Goal: Information Seeking & Learning: Learn about a topic

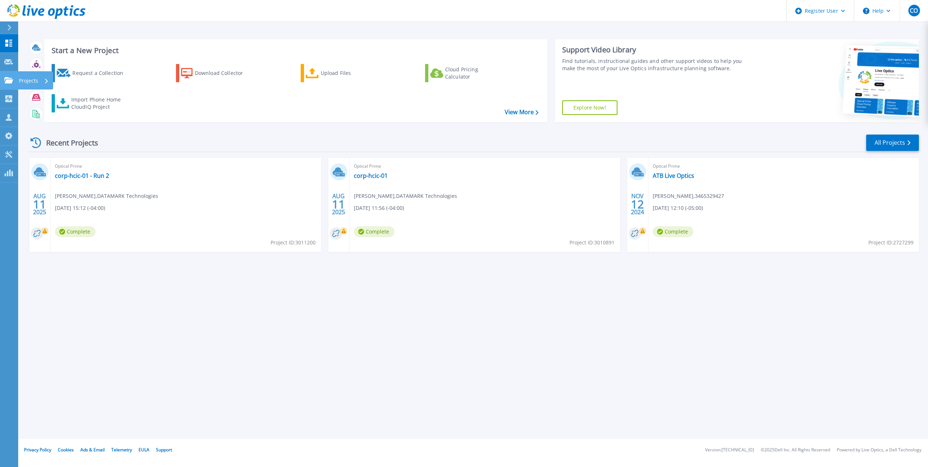
click at [8, 83] on icon at bounding box center [8, 80] width 9 height 6
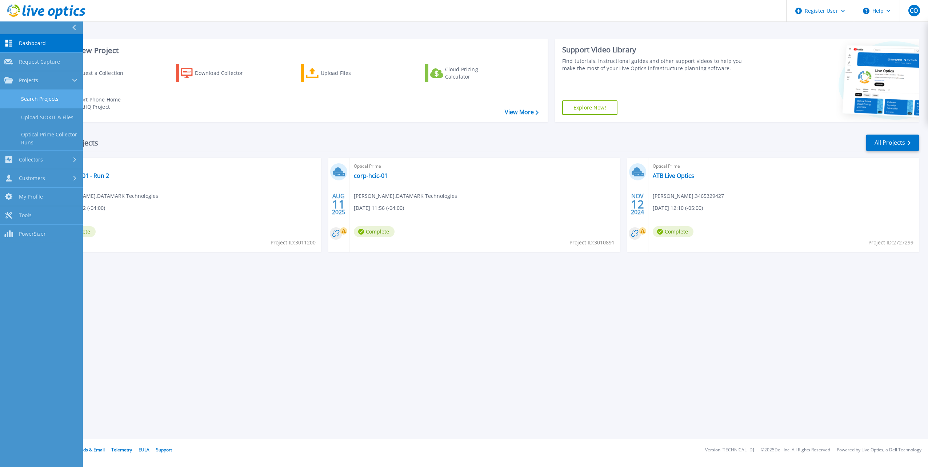
click at [74, 101] on link "Search Projects" at bounding box center [41, 99] width 83 height 19
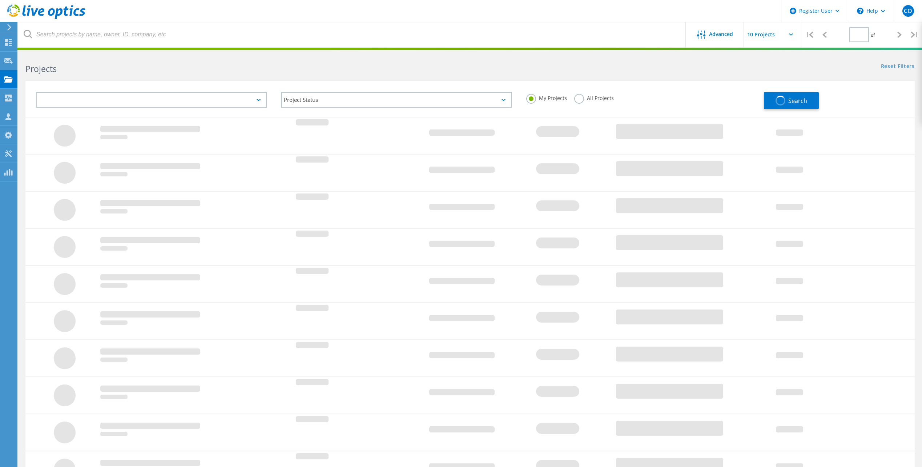
type input "1"
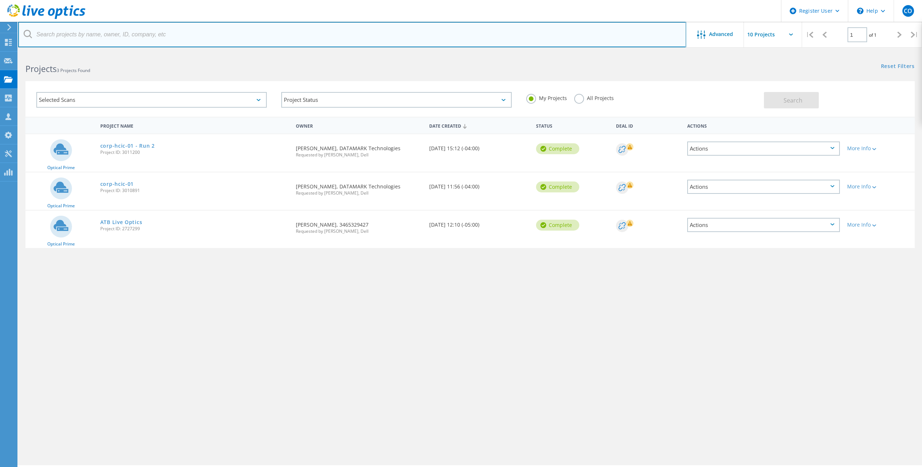
click at [180, 38] on input "text" at bounding box center [352, 34] width 668 height 25
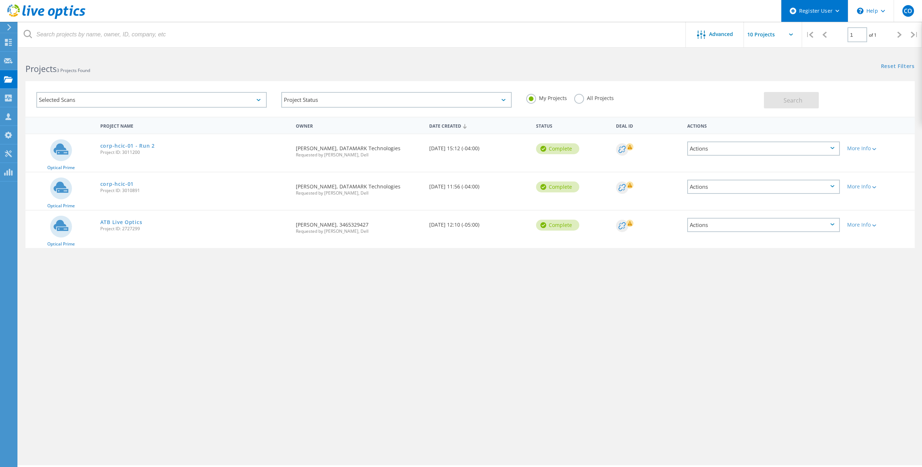
click at [847, 17] on div "Register User" at bounding box center [815, 11] width 67 height 22
click at [865, 15] on div "\n Help" at bounding box center [871, 11] width 46 height 22
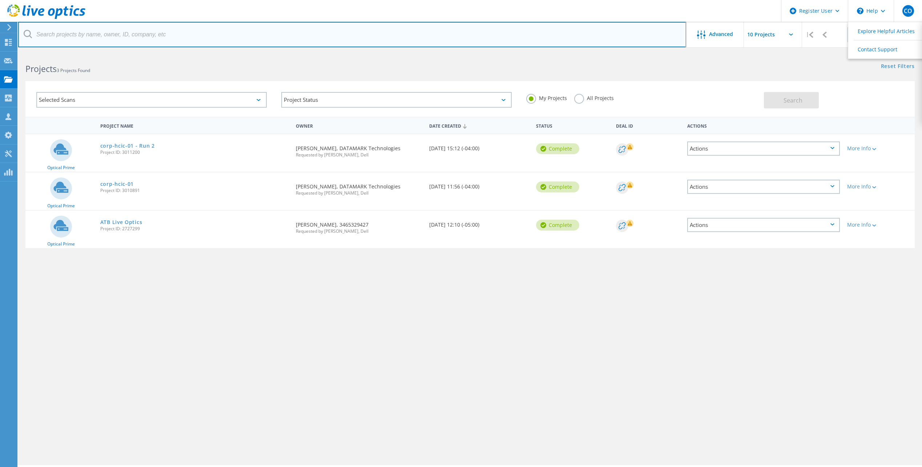
click at [566, 33] on input "text" at bounding box center [352, 34] width 668 height 25
click at [184, 32] on input "text" at bounding box center [352, 34] width 668 height 25
paste input "[EMAIL_ADDRESS][DOMAIN_NAME]"
type input "[EMAIL_ADDRESS][DOMAIN_NAME]"
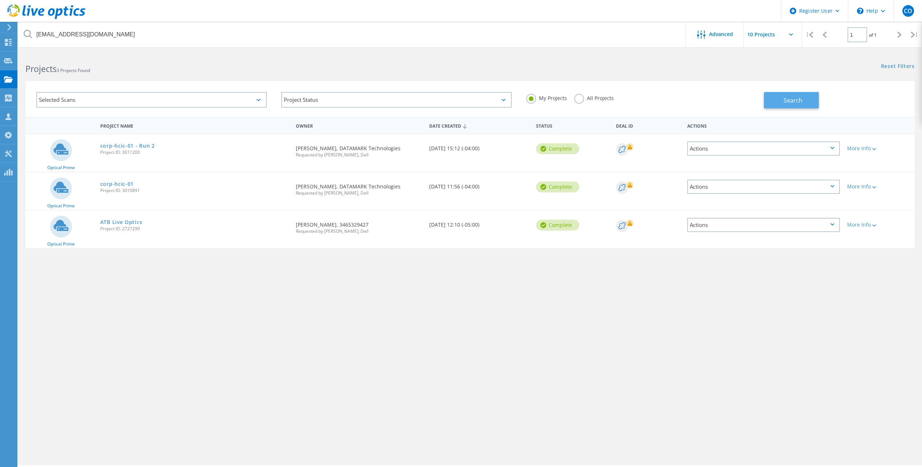
click at [800, 100] on span "Search" at bounding box center [793, 100] width 19 height 8
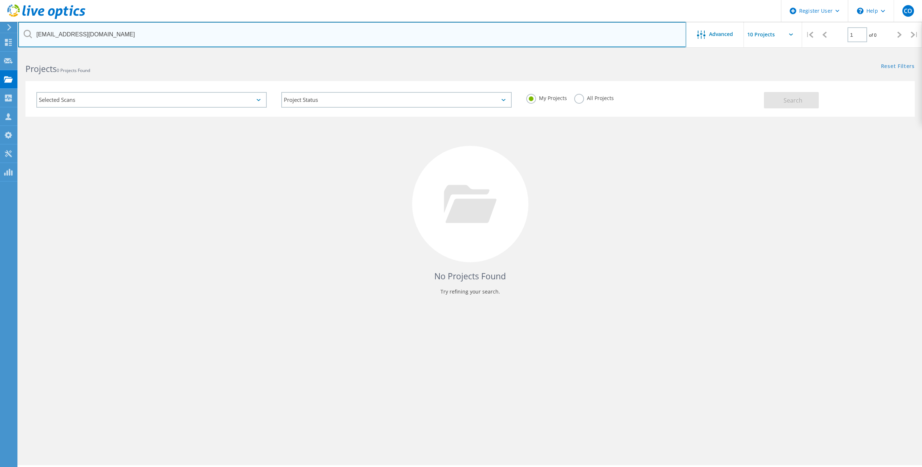
click at [97, 36] on input "[EMAIL_ADDRESS][DOMAIN_NAME]" at bounding box center [352, 34] width 668 height 25
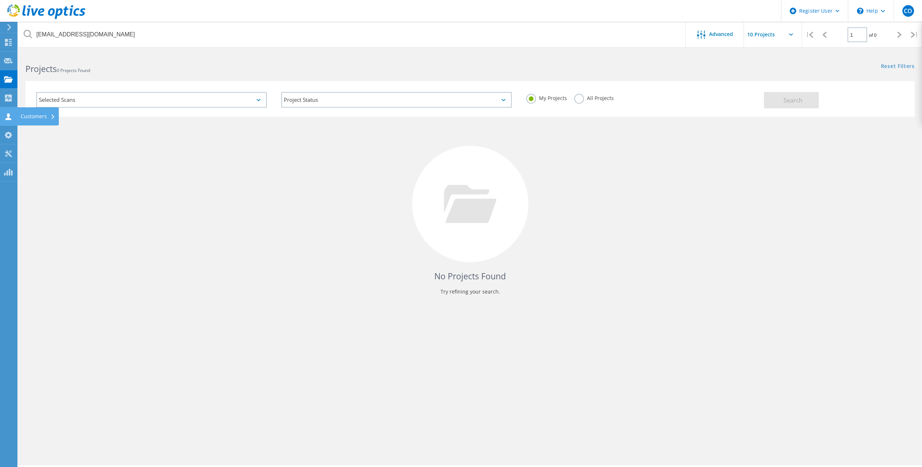
click at [9, 115] on use at bounding box center [8, 116] width 6 height 7
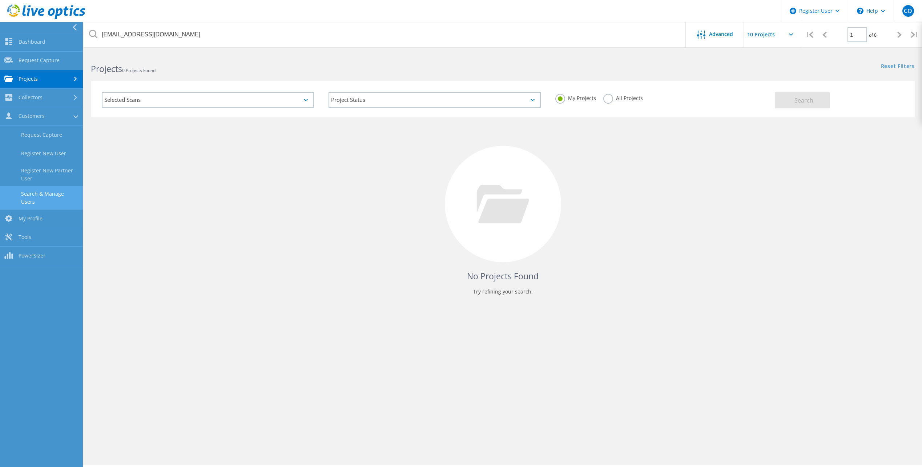
click at [65, 195] on link "Search & Manage Users" at bounding box center [41, 197] width 83 height 23
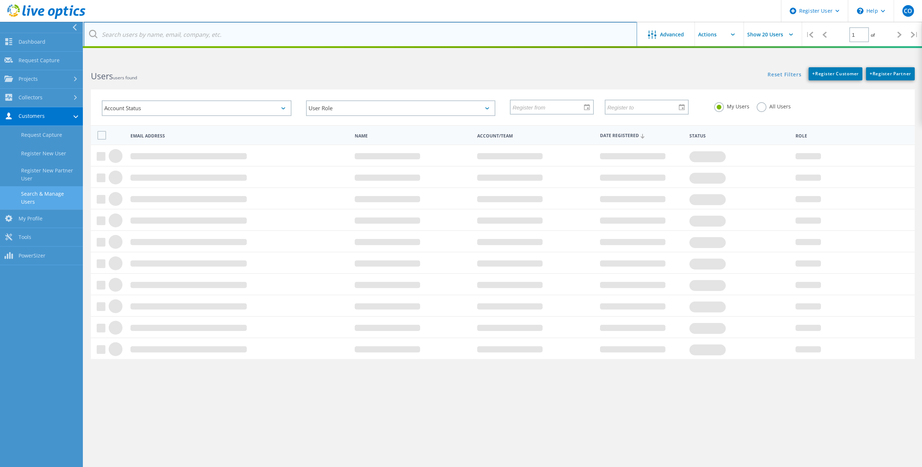
click at [216, 29] on input "text" at bounding box center [361, 34] width 554 height 25
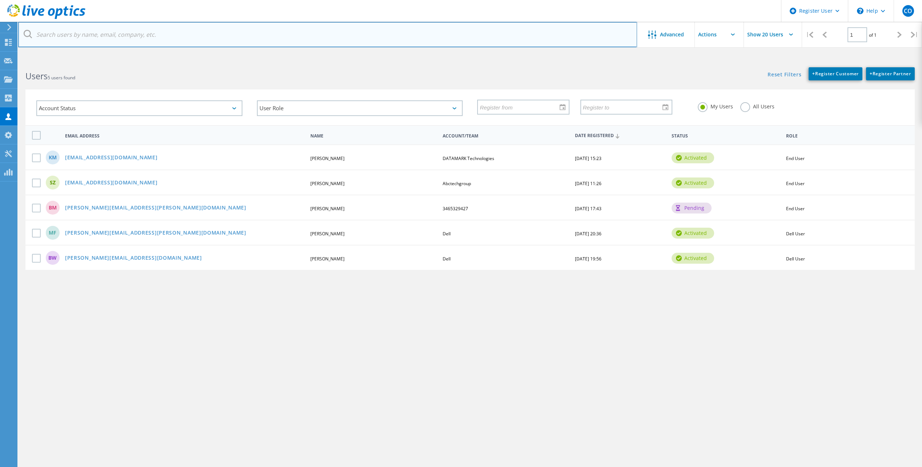
paste input "[EMAIL_ADDRESS][DOMAIN_NAME]"
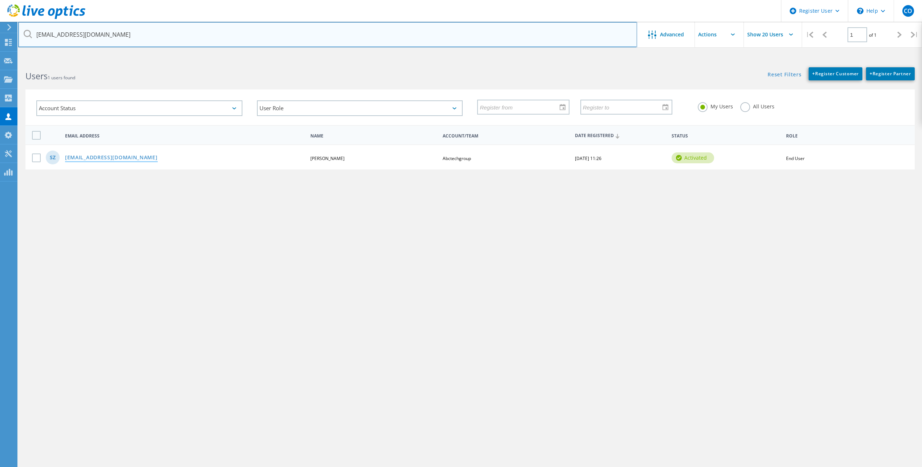
type input "[EMAIL_ADDRESS][DOMAIN_NAME]"
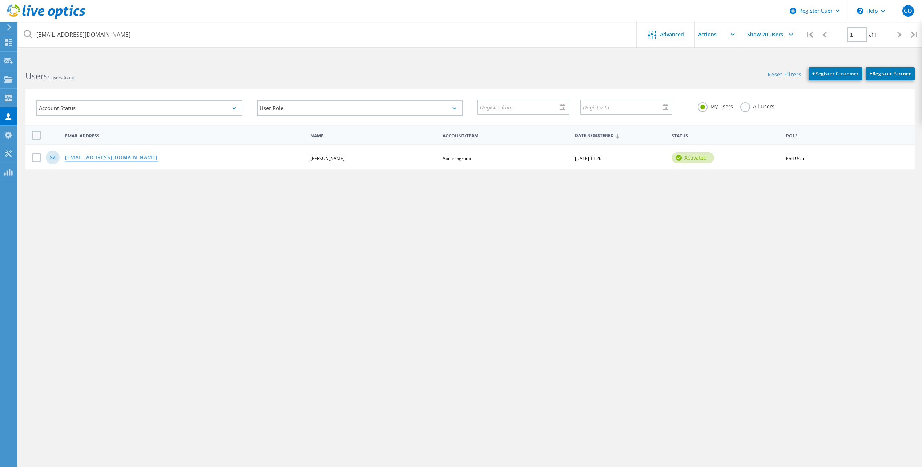
click at [119, 156] on link "[EMAIL_ADDRESS][DOMAIN_NAME]" at bounding box center [111, 158] width 93 height 6
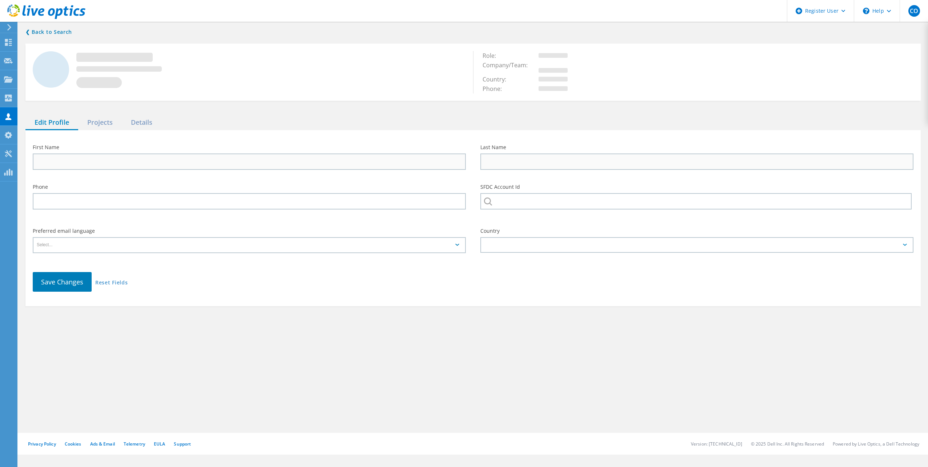
type input "SCOTT"
type input "ZAGER"
type input "Abctechgroup"
type input "English"
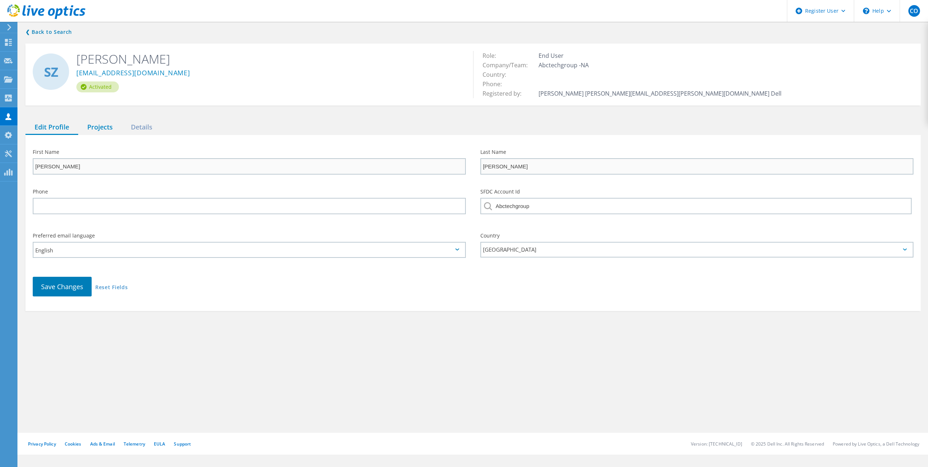
click at [103, 127] on div "Projects" at bounding box center [100, 127] width 44 height 15
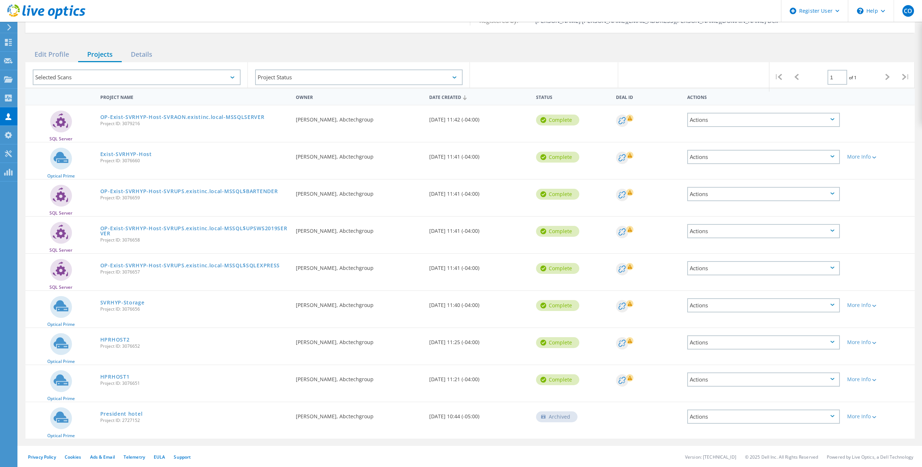
scroll to position [73, 0]
drag, startPoint x: 114, startPoint y: 375, endPoint x: 301, endPoint y: 297, distance: 202.6
click at [301, 297] on div "Requested By SCOTT ZAGER, Abctechgroup" at bounding box center [358, 302] width 133 height 24
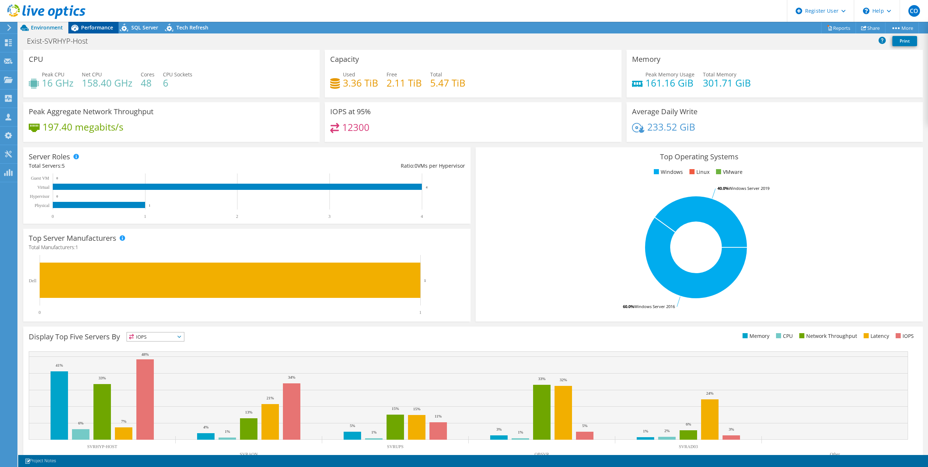
click at [100, 26] on span "Performance" at bounding box center [97, 27] width 32 height 7
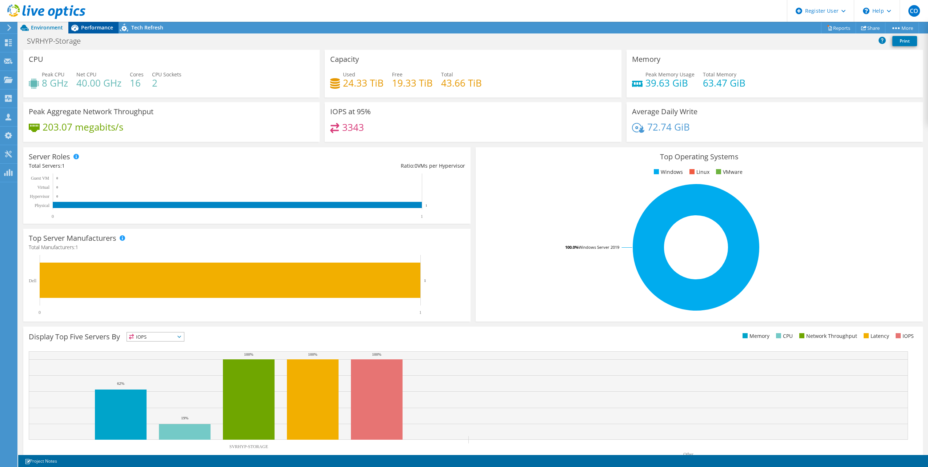
click at [89, 24] on div "Performance" at bounding box center [93, 28] width 50 height 12
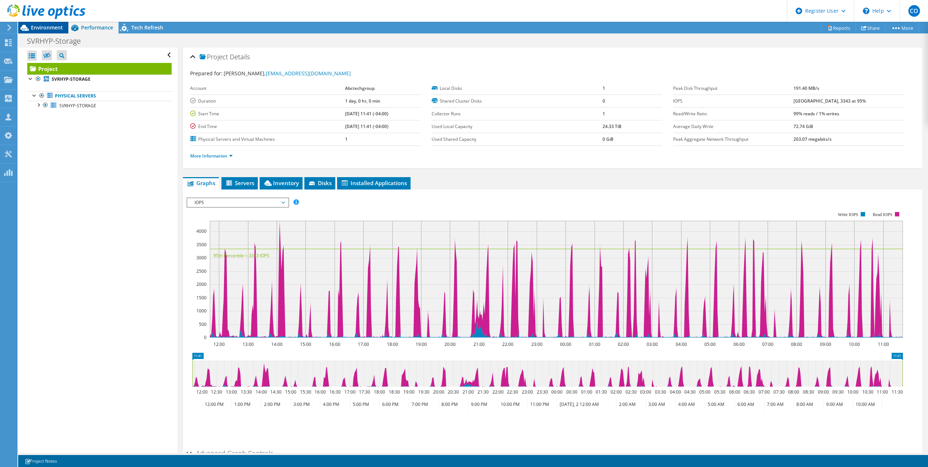
click at [59, 31] on div "Environment" at bounding box center [43, 28] width 50 height 12
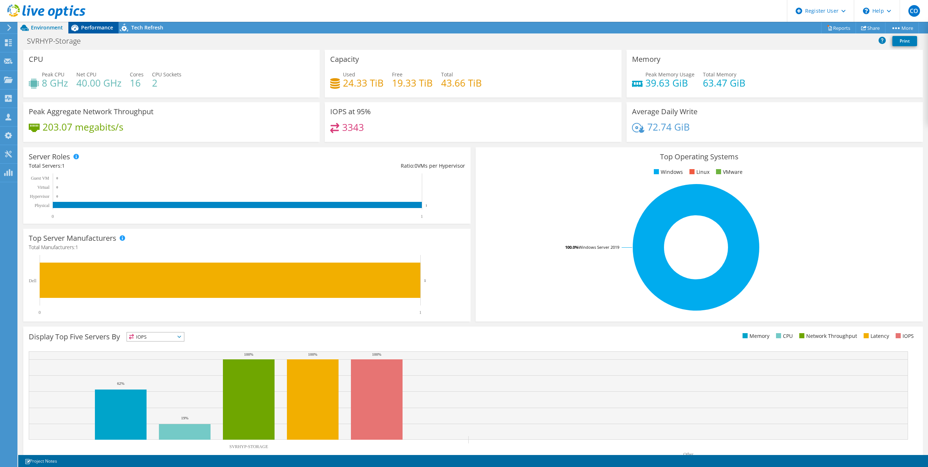
click at [80, 26] on icon at bounding box center [74, 27] width 13 height 13
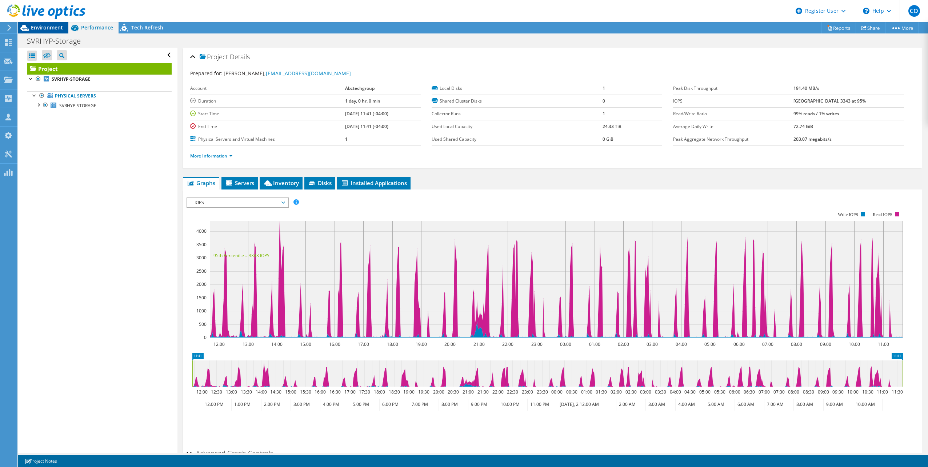
click at [44, 31] on div "Environment" at bounding box center [43, 28] width 50 height 12
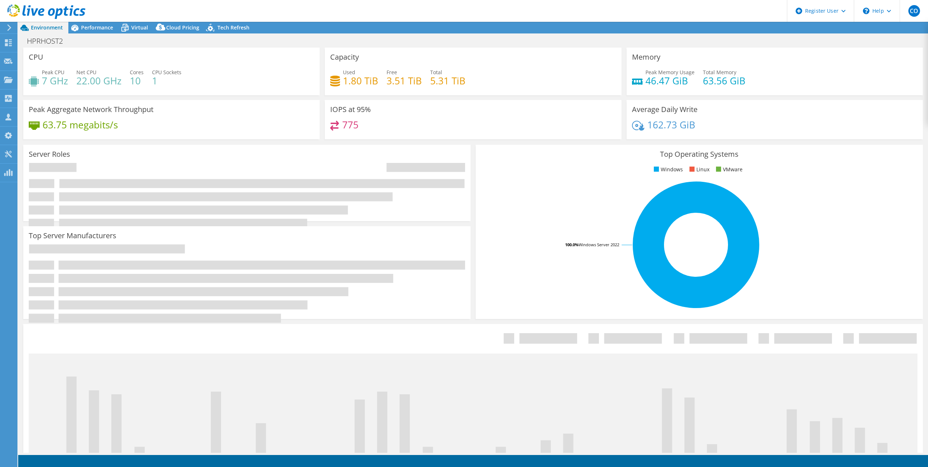
select select "USD"
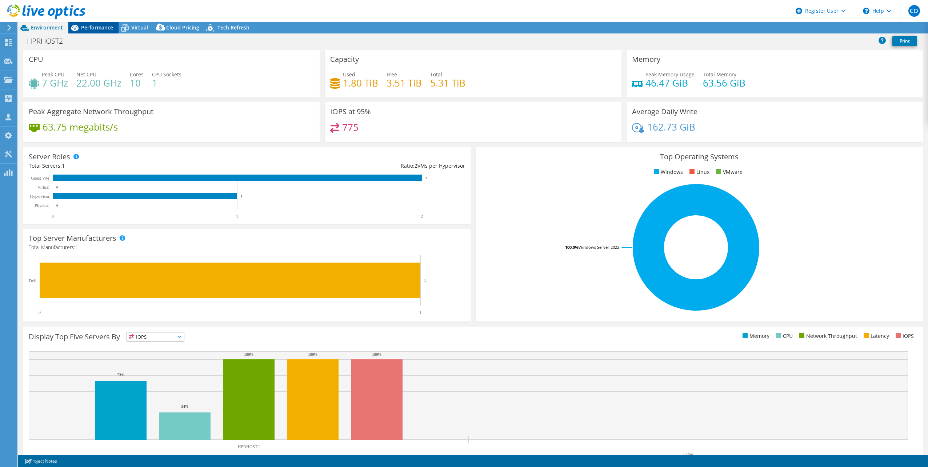
click at [101, 27] on span "Performance" at bounding box center [97, 27] width 32 height 7
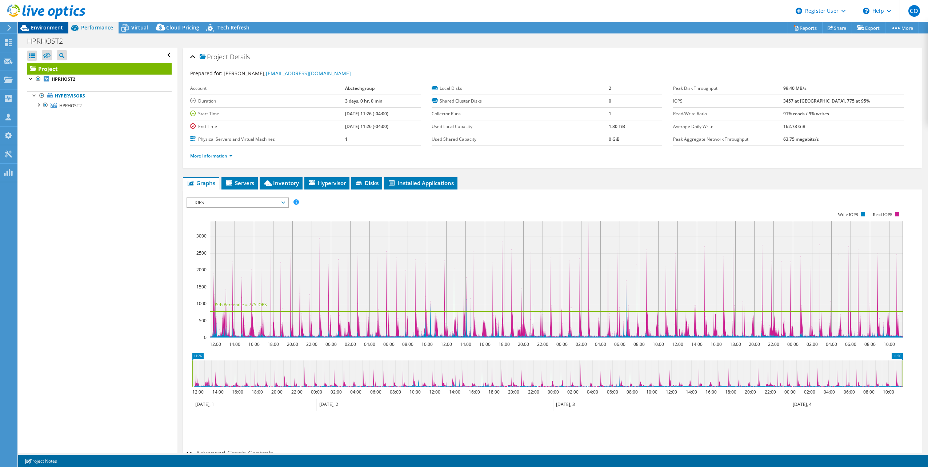
click at [52, 27] on span "Environment" at bounding box center [47, 27] width 32 height 7
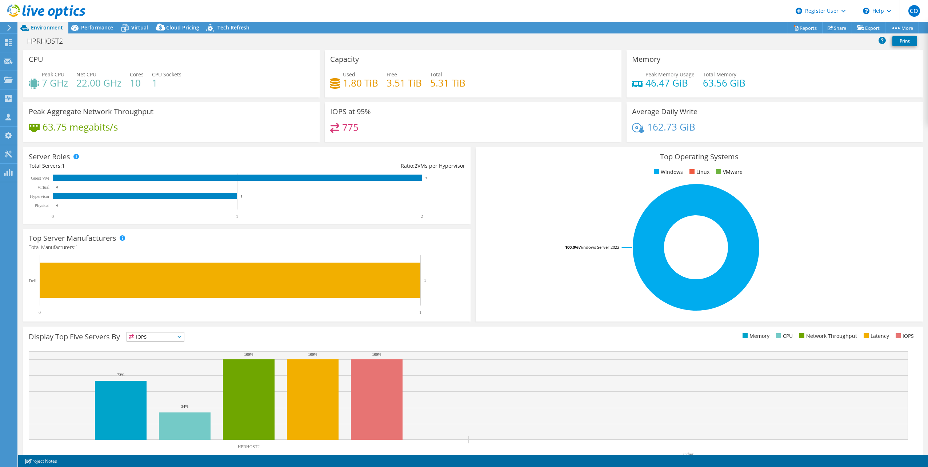
drag, startPoint x: 174, startPoint y: 97, endPoint x: 223, endPoint y: 105, distance: 49.4
drag, startPoint x: 223, startPoint y: 105, endPoint x: 300, endPoint y: 83, distance: 80.1
click at [300, 83] on div "Peak CPU 7 GHz Net CPU 22.00 GHz Cores 10 CPU Sockets 1" at bounding box center [171, 83] width 285 height 24
click at [101, 27] on span "Performance" at bounding box center [97, 27] width 32 height 7
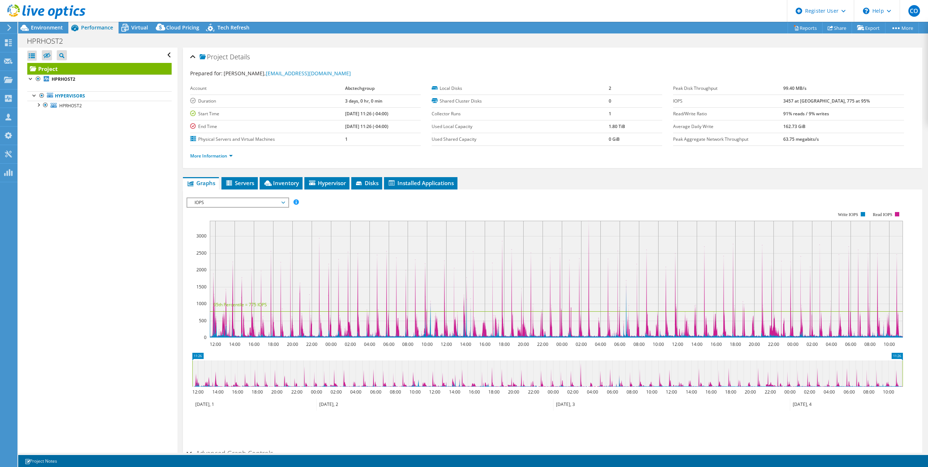
click at [732, 338] on rect at bounding box center [545, 274] width 716 height 145
click at [40, 29] on span "Environment" at bounding box center [47, 27] width 32 height 7
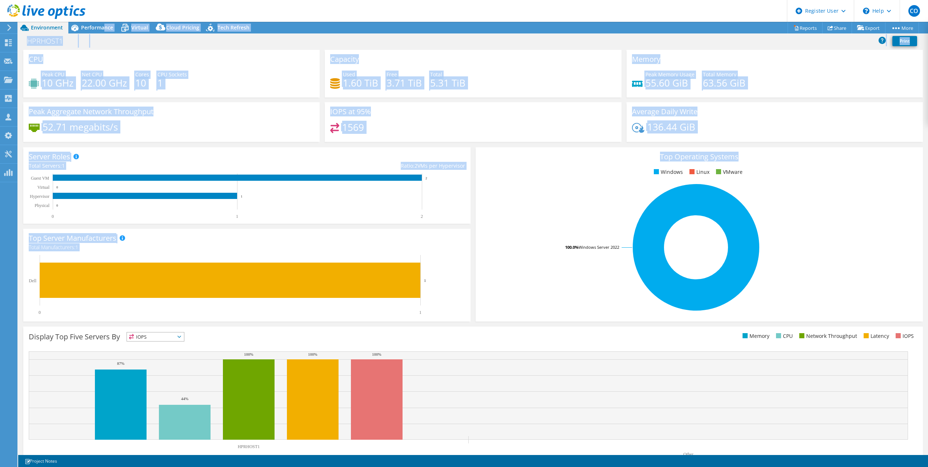
drag, startPoint x: 104, startPoint y: 28, endPoint x: 577, endPoint y: 158, distance: 490.7
click at [577, 161] on div "Project Actions Project Actions Reports Share Export vSAN ReadyNode Sizer" at bounding box center [473, 244] width 910 height 445
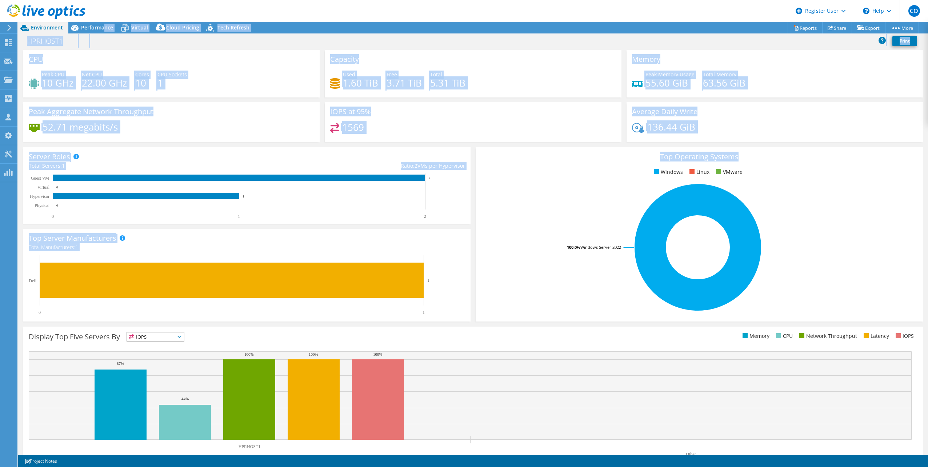
click at [790, 82] on div "Peak Memory Usage 55.60 GiB Total Memory 63.56 GiB" at bounding box center [774, 83] width 285 height 24
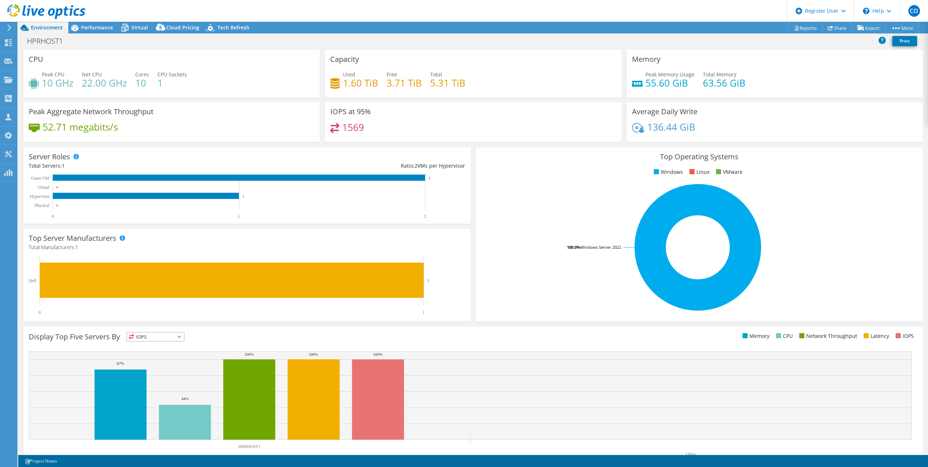
click at [75, 22] on div at bounding box center [42, 12] width 85 height 24
click at [81, 26] on icon at bounding box center [74, 27] width 13 height 13
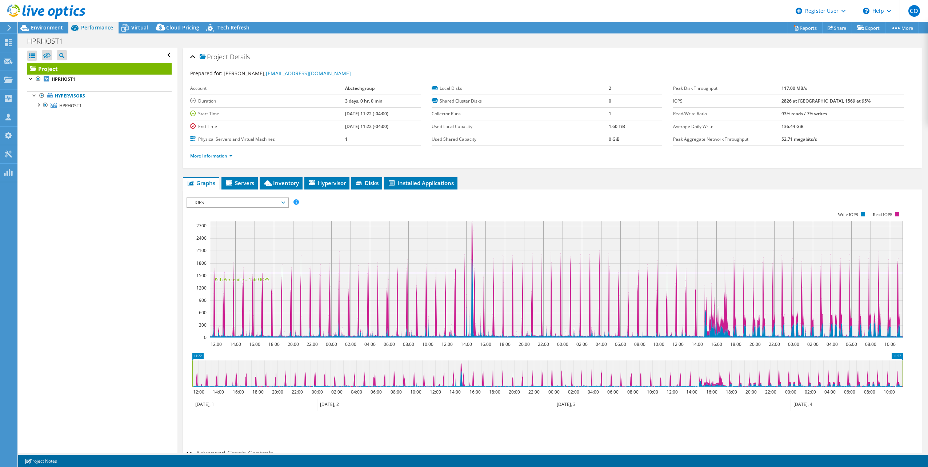
click at [448, 304] on rect at bounding box center [556, 279] width 693 height 117
click at [472, 263] on circle at bounding box center [473, 266] width 6 height 6
click at [469, 262] on rect at bounding box center [556, 279] width 693 height 117
click at [720, 316] on rect at bounding box center [556, 279] width 693 height 117
click at [472, 234] on icon at bounding box center [555, 279] width 693 height 116
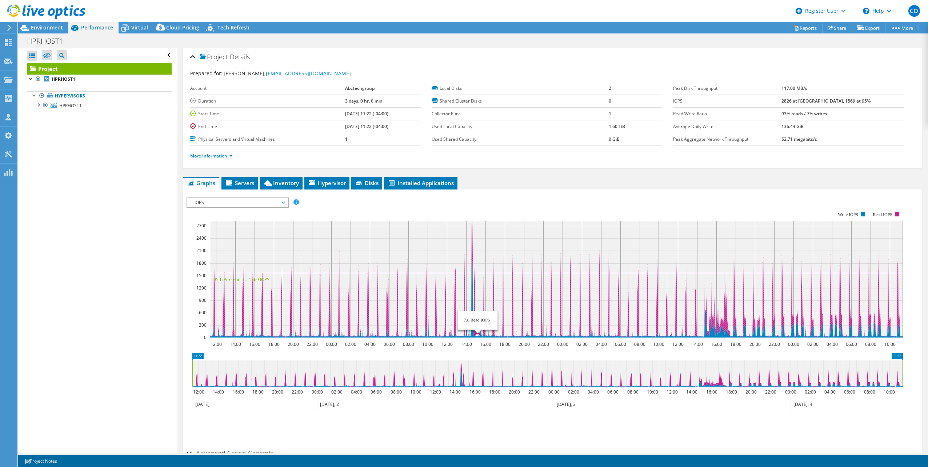
click at [477, 286] on rect at bounding box center [556, 279] width 693 height 117
click at [209, 281] on rect at bounding box center [545, 274] width 716 height 145
click at [475, 303] on icon "12:00 14:00 16:00 18:00 20:00 22:00 00:00 02:00 04:00 06:00 08:00 10:00 12:00 1…" at bounding box center [548, 274] width 722 height 145
drag, startPoint x: 734, startPoint y: 337, endPoint x: 725, endPoint y: 336, distance: 9.5
click at [725, 336] on icon at bounding box center [555, 299] width 693 height 78
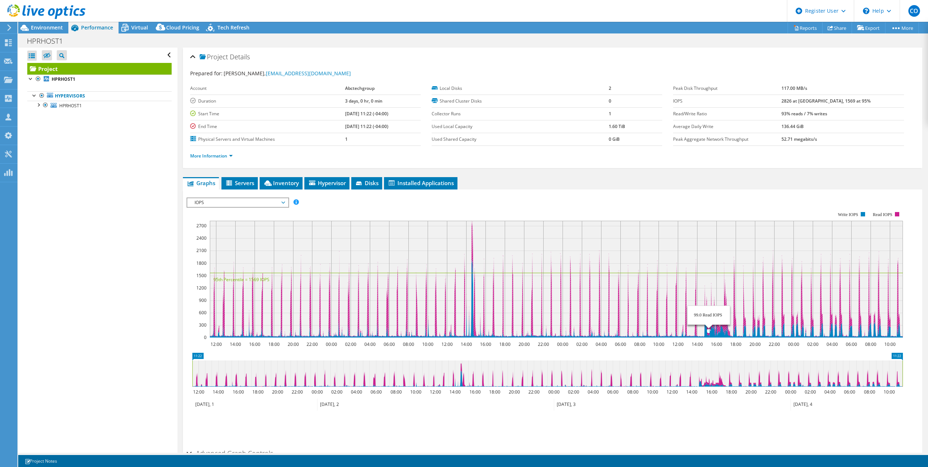
click at [709, 330] on icon at bounding box center [555, 279] width 693 height 116
click at [714, 317] on icon at bounding box center [555, 279] width 693 height 116
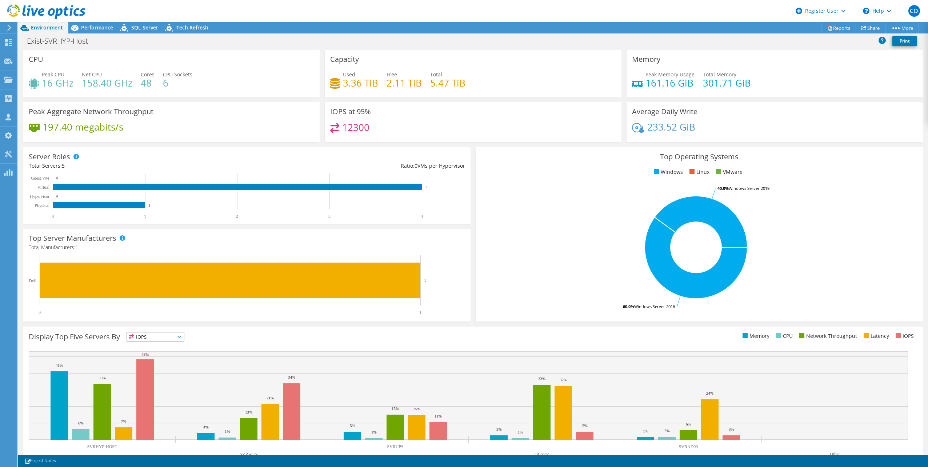
click at [81, 23] on div at bounding box center [42, 12] width 85 height 24
click at [83, 25] on span "Performance" at bounding box center [97, 27] width 32 height 7
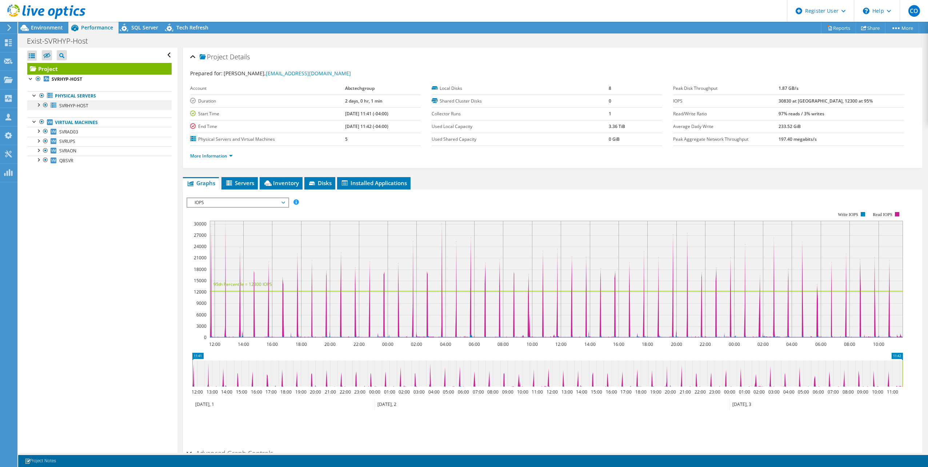
click at [40, 104] on div at bounding box center [38, 104] width 7 height 7
click at [38, 107] on div at bounding box center [38, 104] width 7 height 7
click at [3, 23] on div at bounding box center [42, 12] width 85 height 24
click at [30, 23] on div at bounding box center [42, 12] width 85 height 24
click at [32, 24] on span "Environment" at bounding box center [47, 27] width 32 height 7
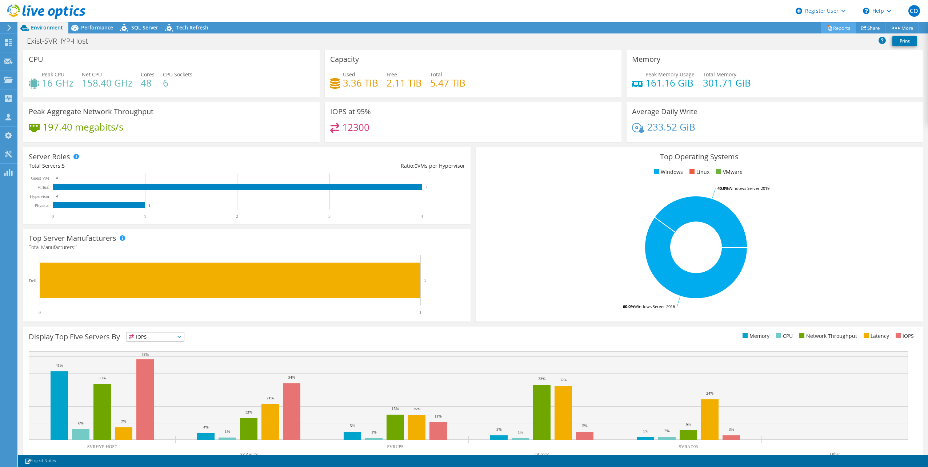
click at [843, 29] on link "Reports" at bounding box center [838, 27] width 35 height 11
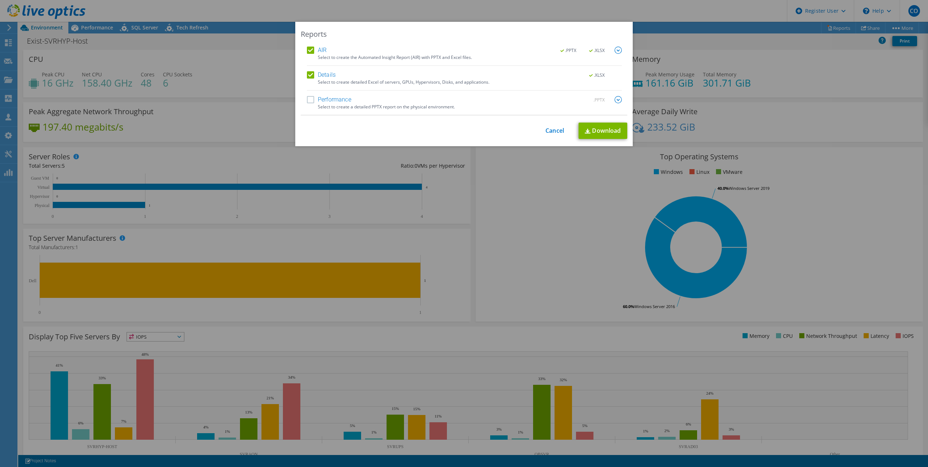
click at [562, 130] on div "This process may take a while, please wait... Cancel Download" at bounding box center [464, 131] width 327 height 16
click at [556, 130] on link "Cancel" at bounding box center [554, 130] width 19 height 7
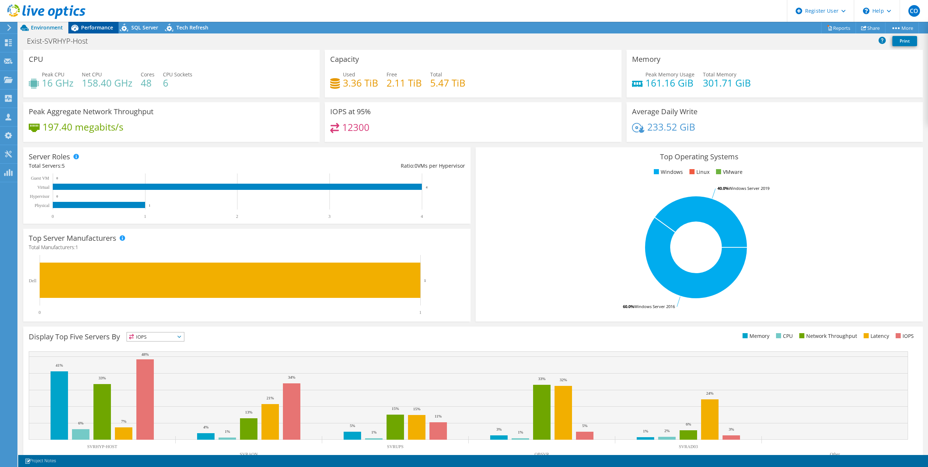
click at [104, 28] on span "Performance" at bounding box center [97, 27] width 32 height 7
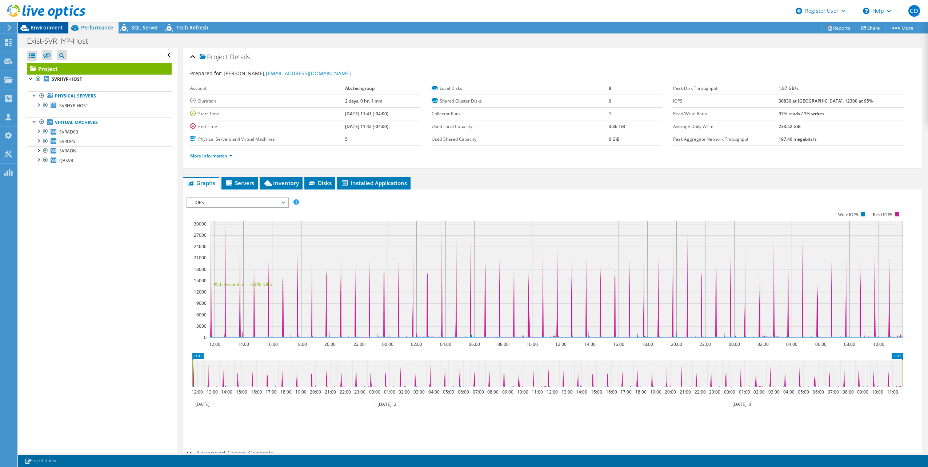
click at [60, 30] on span "Environment" at bounding box center [47, 27] width 32 height 7
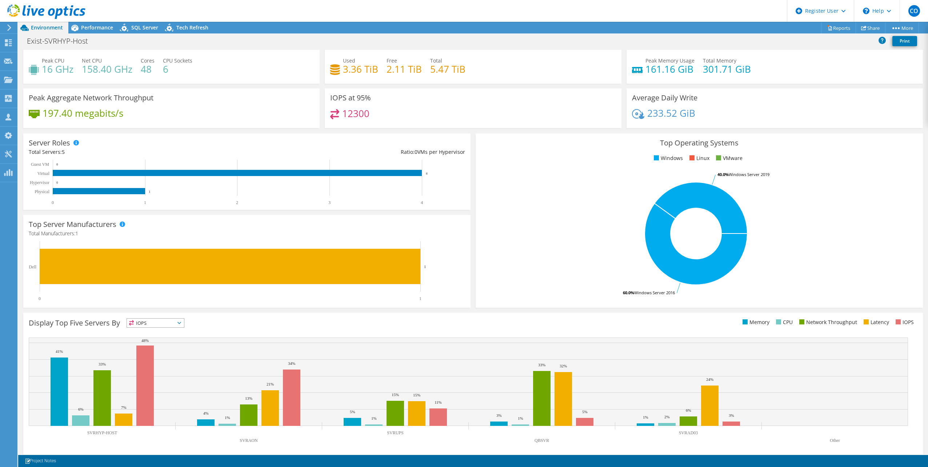
scroll to position [19, 0]
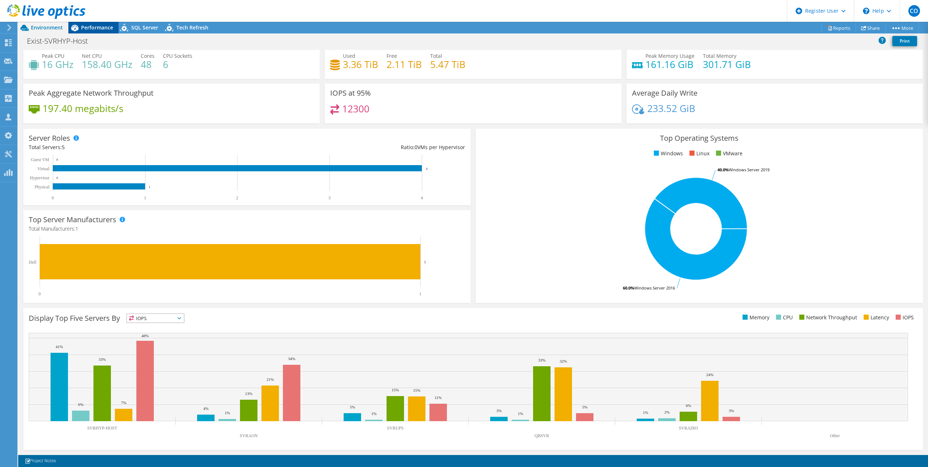
click at [102, 28] on span "Performance" at bounding box center [97, 27] width 32 height 7
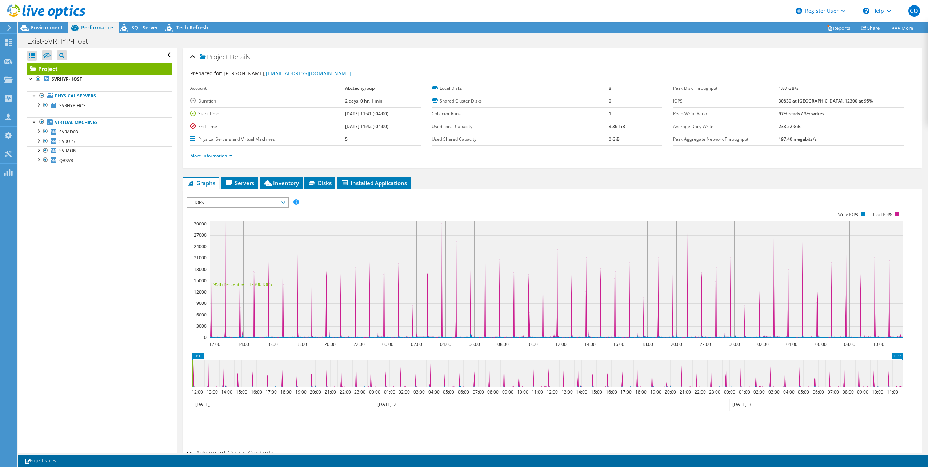
scroll to position [0, 0]
click at [48, 25] on span "Environment" at bounding box center [47, 27] width 32 height 7
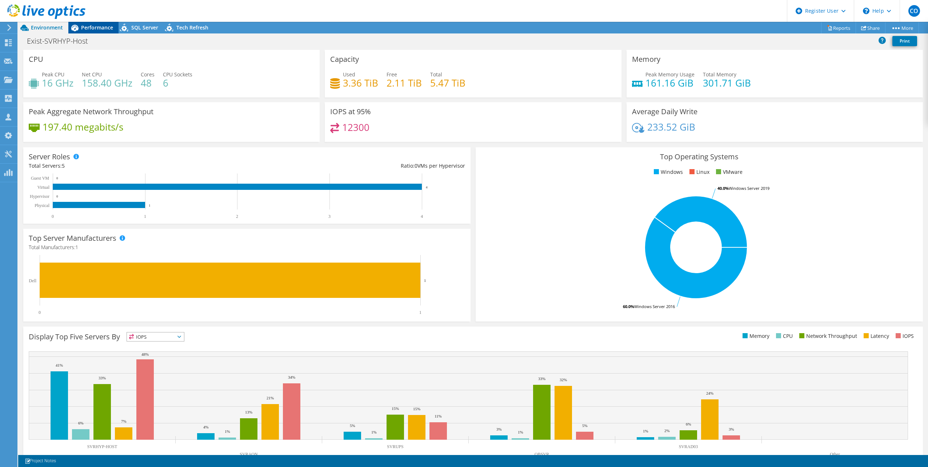
click at [97, 27] on span "Performance" at bounding box center [97, 27] width 32 height 7
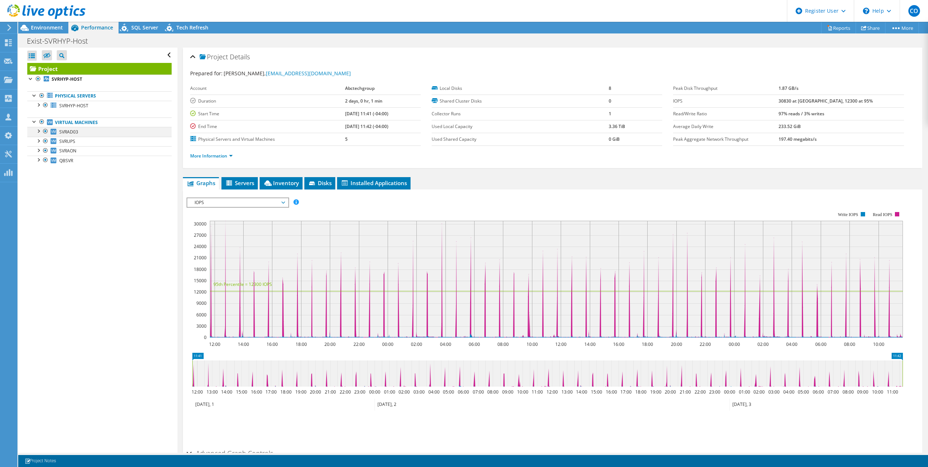
click at [41, 133] on div at bounding box center [38, 130] width 7 height 7
click at [67, 145] on link "0 C:" at bounding box center [99, 141] width 144 height 9
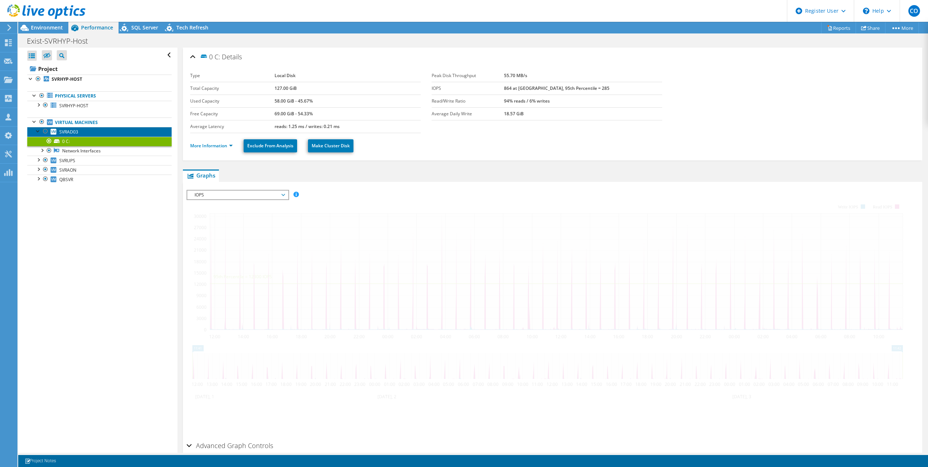
click at [75, 135] on span "SVRAD03" at bounding box center [68, 132] width 19 height 6
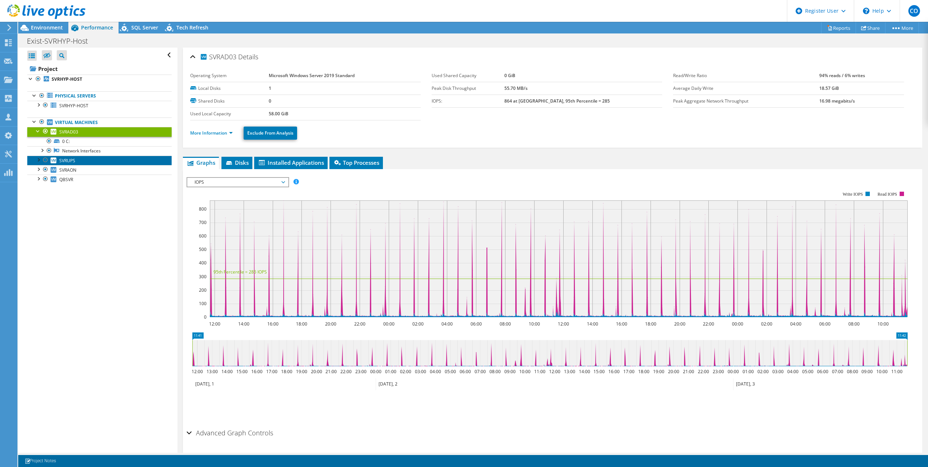
click at [72, 160] on span "SVRUPS" at bounding box center [67, 160] width 16 height 6
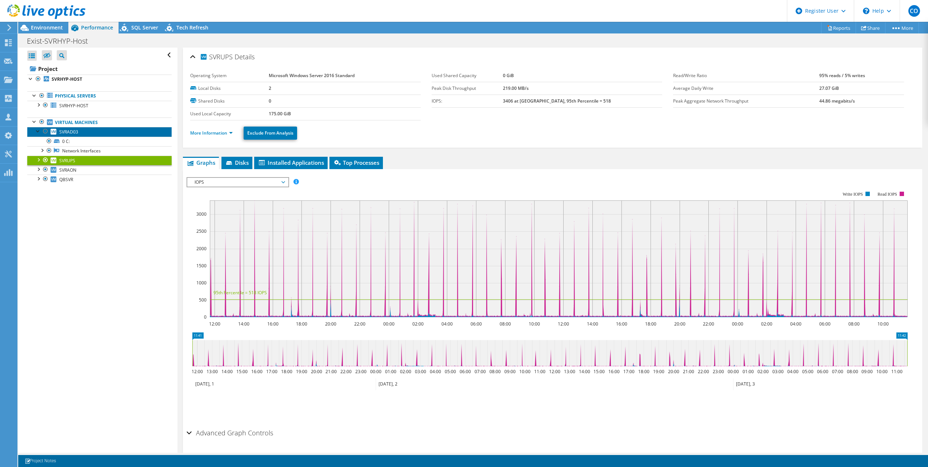
click at [76, 132] on span "SVRAD03" at bounding box center [68, 132] width 19 height 6
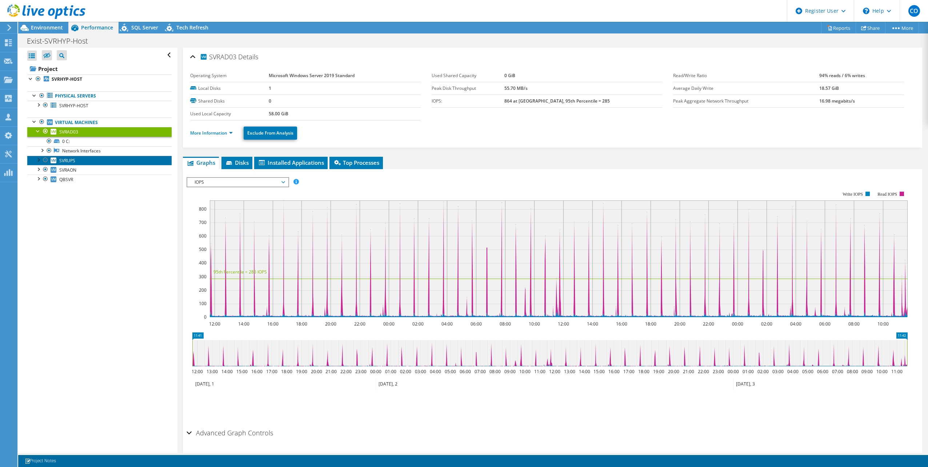
click at [79, 163] on link "SVRUPS" at bounding box center [99, 160] width 144 height 9
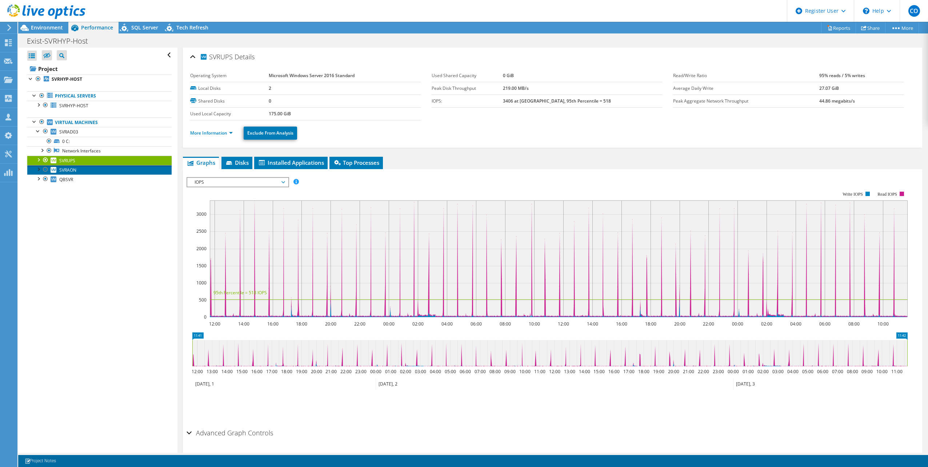
click at [79, 171] on link "SVRAON" at bounding box center [99, 169] width 144 height 9
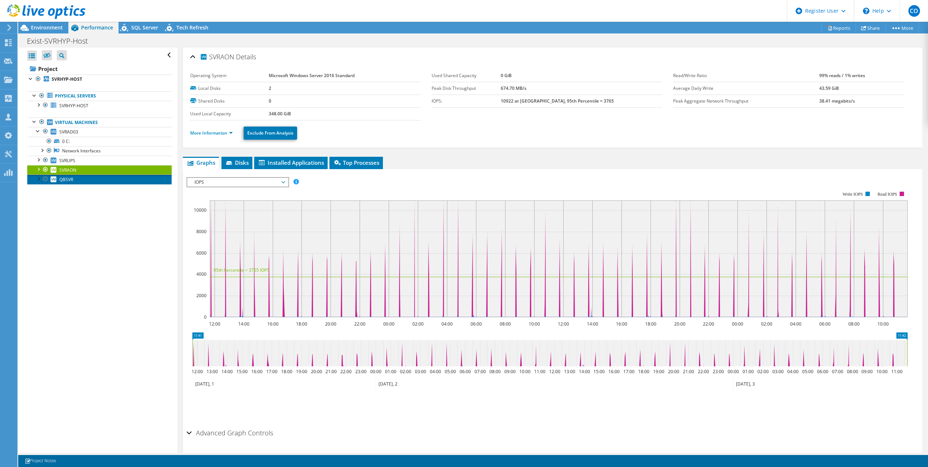
click at [78, 182] on link "QBSVR" at bounding box center [99, 179] width 144 height 9
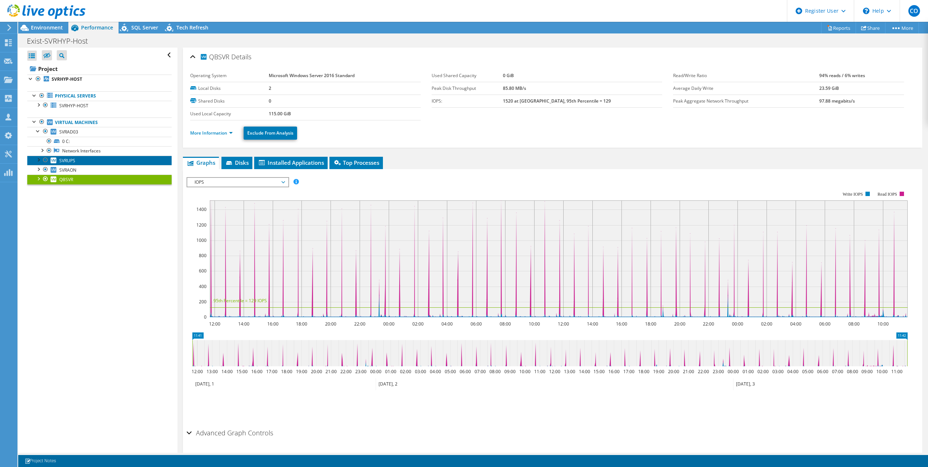
click at [86, 164] on link "SVRUPS" at bounding box center [99, 160] width 144 height 9
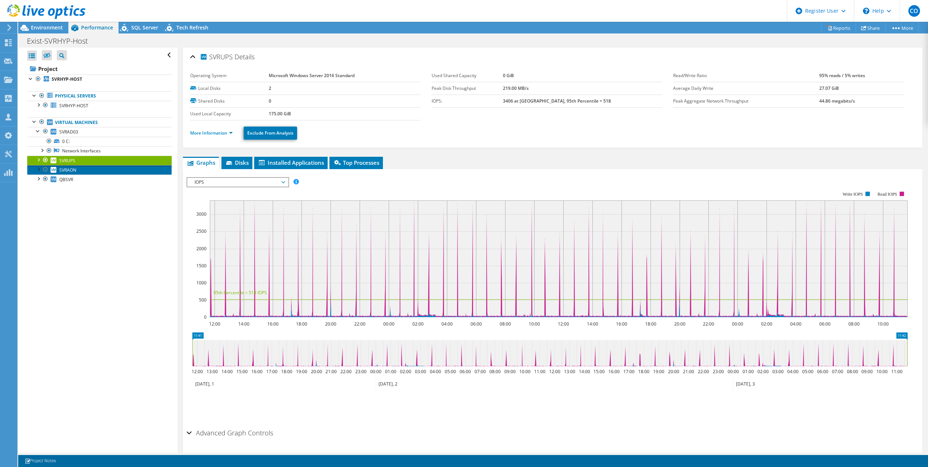
click at [83, 171] on link "SVRAON" at bounding box center [99, 169] width 144 height 9
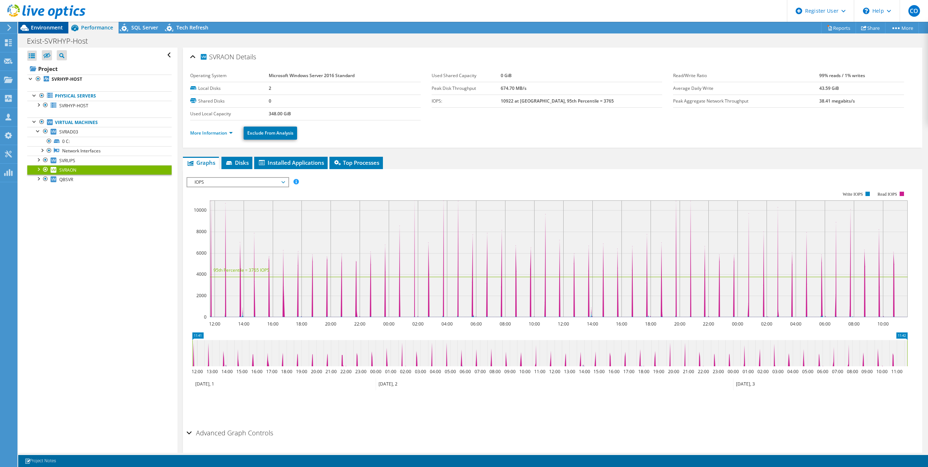
drag, startPoint x: 55, startPoint y: 29, endPoint x: 383, endPoint y: 16, distance: 327.9
click at [55, 29] on span "Environment" at bounding box center [47, 27] width 32 height 7
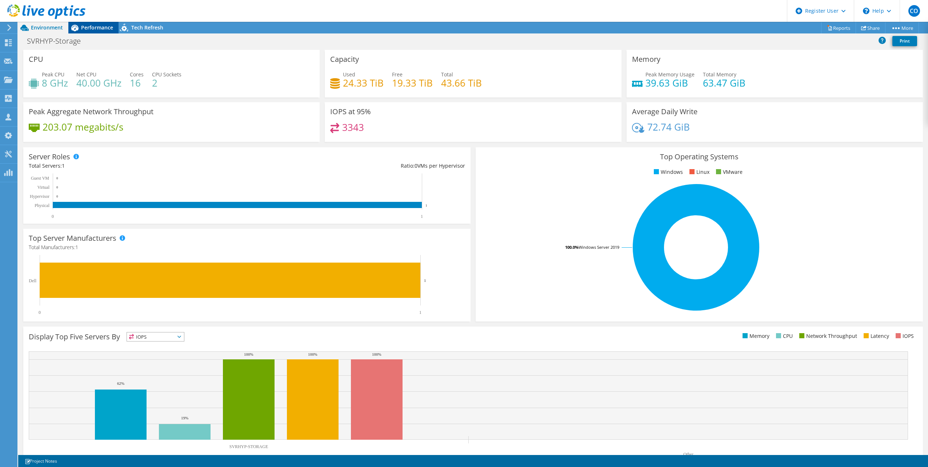
click at [109, 29] on span "Performance" at bounding box center [97, 27] width 32 height 7
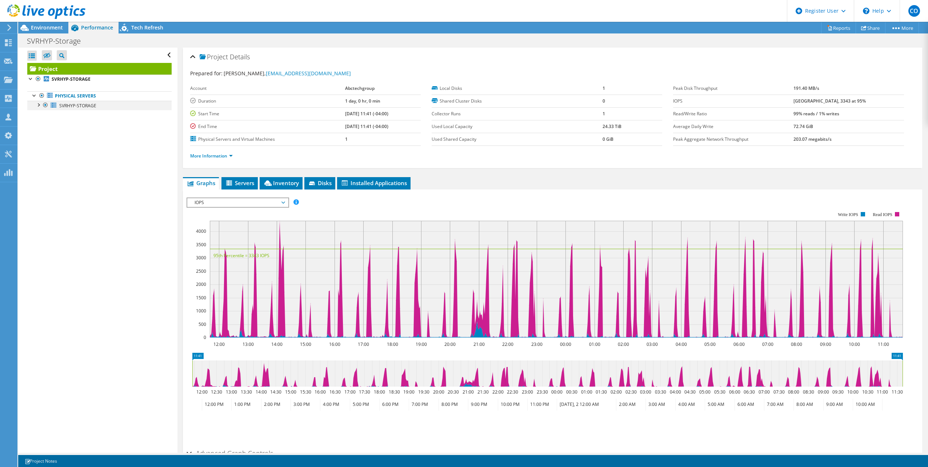
click at [38, 106] on div at bounding box center [38, 104] width 7 height 7
click at [32, 98] on div at bounding box center [34, 94] width 7 height 7
click at [35, 97] on div at bounding box center [34, 94] width 7 height 7
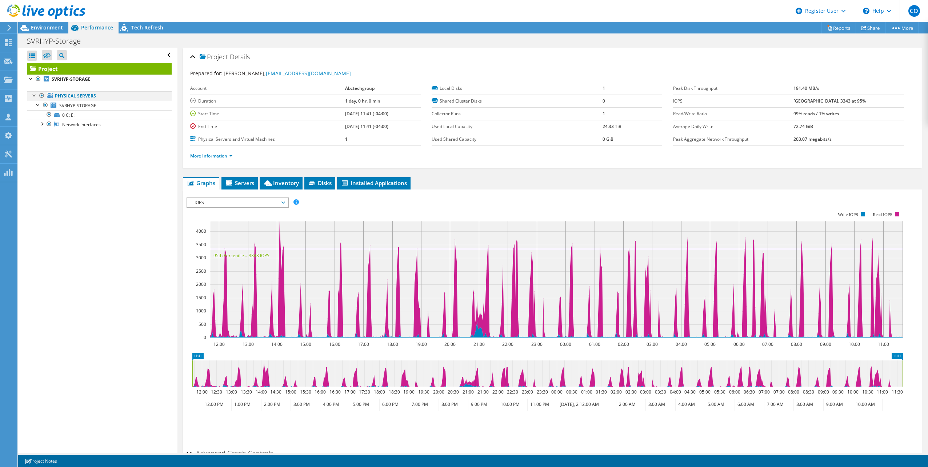
click at [32, 96] on div at bounding box center [34, 94] width 7 height 7
